Goal: Task Accomplishment & Management: Manage account settings

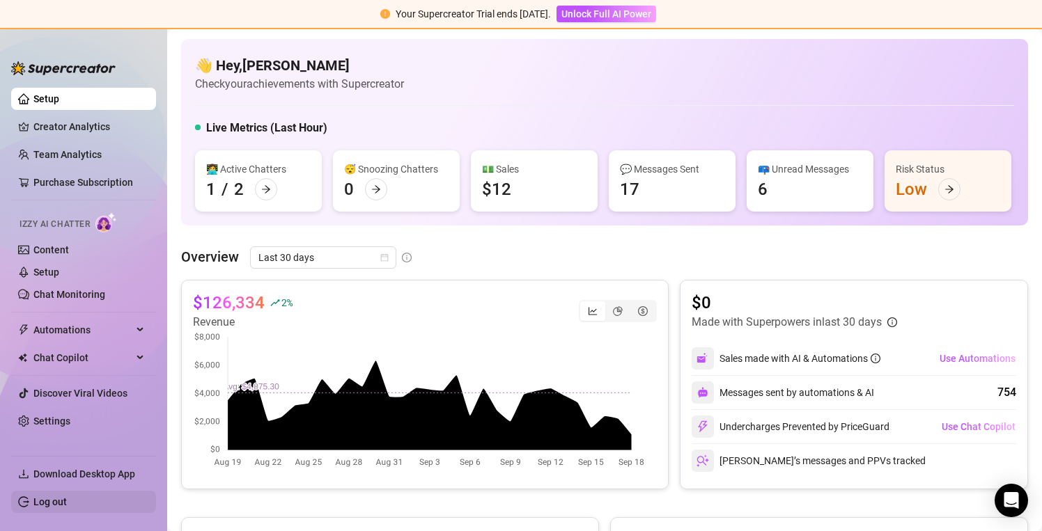
click at [48, 505] on link "Log out" at bounding box center [49, 501] width 33 height 11
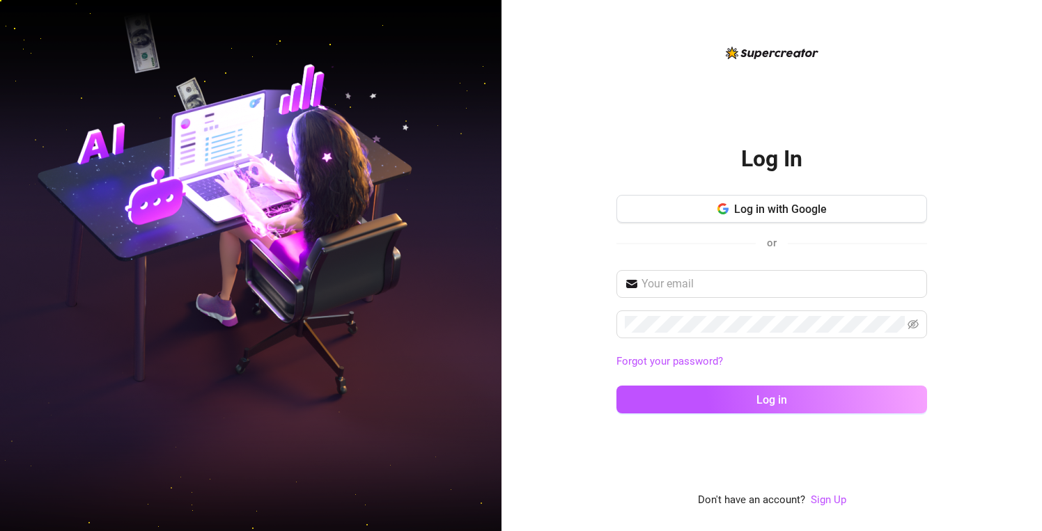
click at [308, 360] on img at bounding box center [250, 265] width 501 height 629
click at [742, 289] on input "text" at bounding box center [779, 284] width 277 height 17
click at [542, 338] on div "Log In Log in with Google or Forgot your password? Log in Don't have an account…" at bounding box center [771, 265] width 540 height 531
click at [705, 283] on input "text" at bounding box center [779, 284] width 277 height 17
click at [549, 226] on div "Log In Log in with Google or Forgot your password? Log in Don't have an account…" at bounding box center [771, 265] width 540 height 531
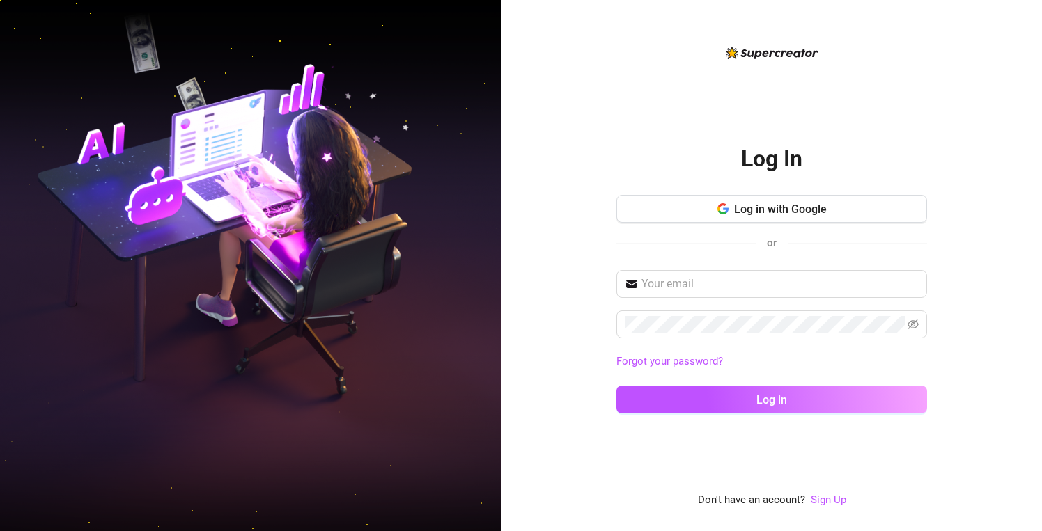
click at [547, 215] on div "Log In Log in with Google or Forgot your password? Log in Don't have an account…" at bounding box center [771, 265] width 540 height 531
click at [656, 290] on input "text" at bounding box center [779, 284] width 277 height 17
type input "snuikku@gmail.com"
click at [616, 386] on button "Log in" at bounding box center [771, 400] width 311 height 28
